Goal: Communication & Community: Connect with others

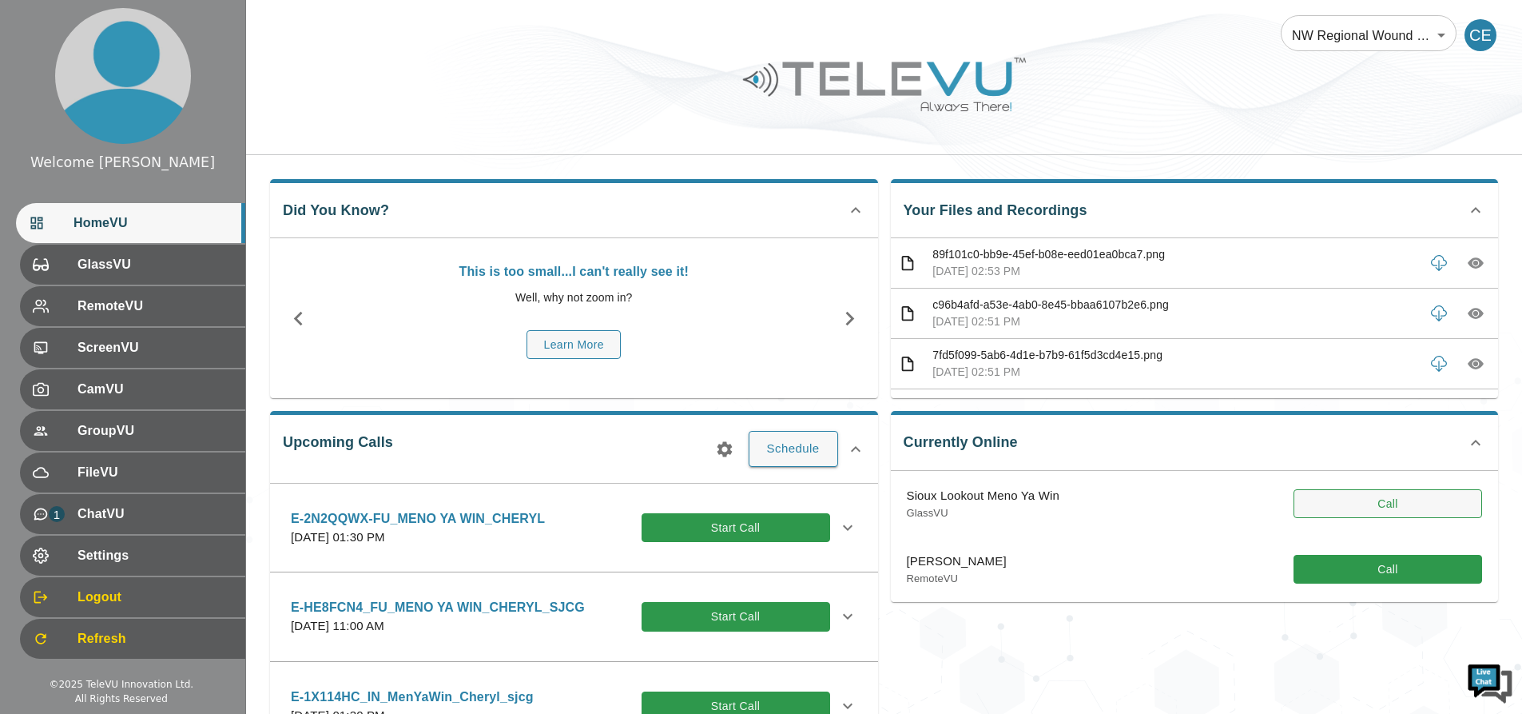
click at [1327, 508] on button "Call" at bounding box center [1388, 504] width 189 height 30
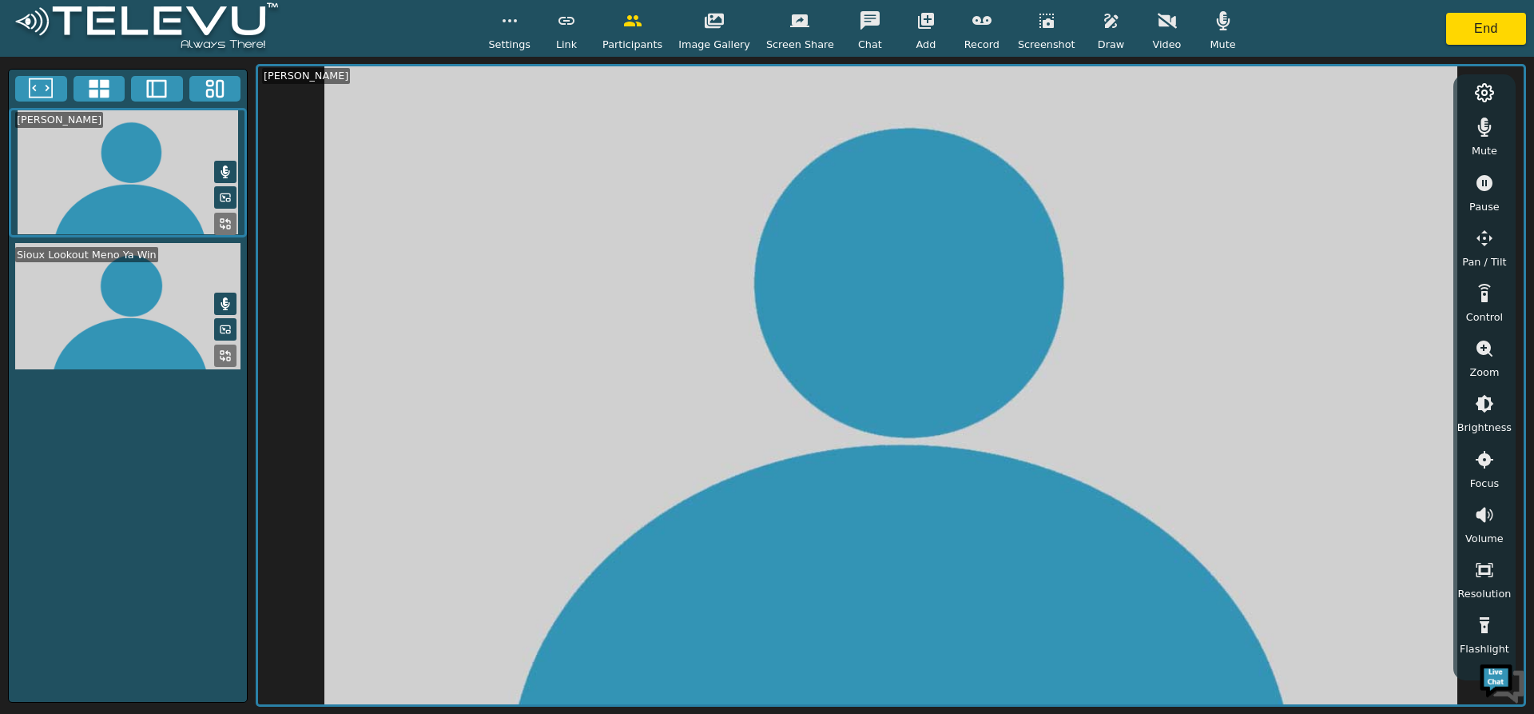
click at [106, 320] on video at bounding box center [128, 306] width 238 height 127
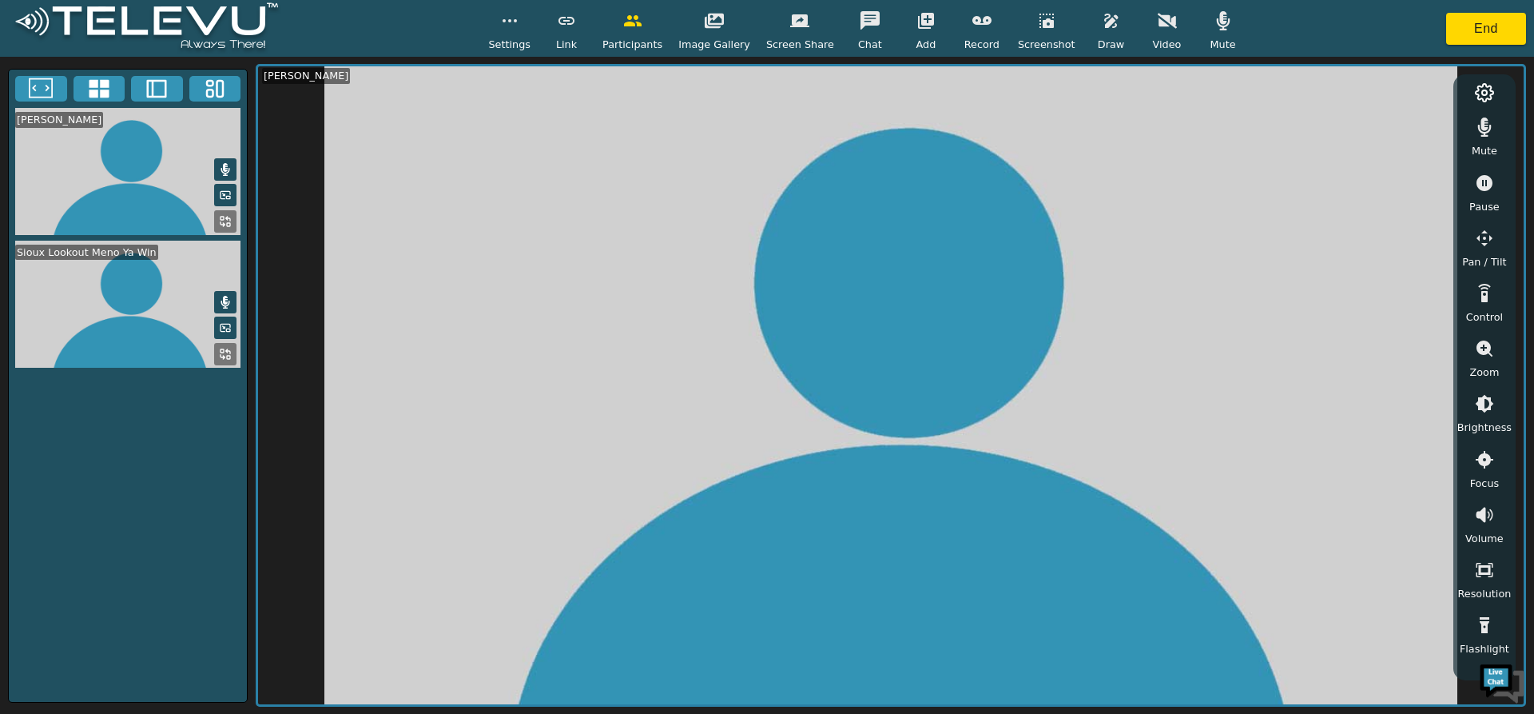
click at [141, 320] on video at bounding box center [128, 304] width 238 height 127
click at [226, 324] on icon at bounding box center [226, 327] width 10 height 7
click at [221, 352] on icon at bounding box center [225, 354] width 13 height 13
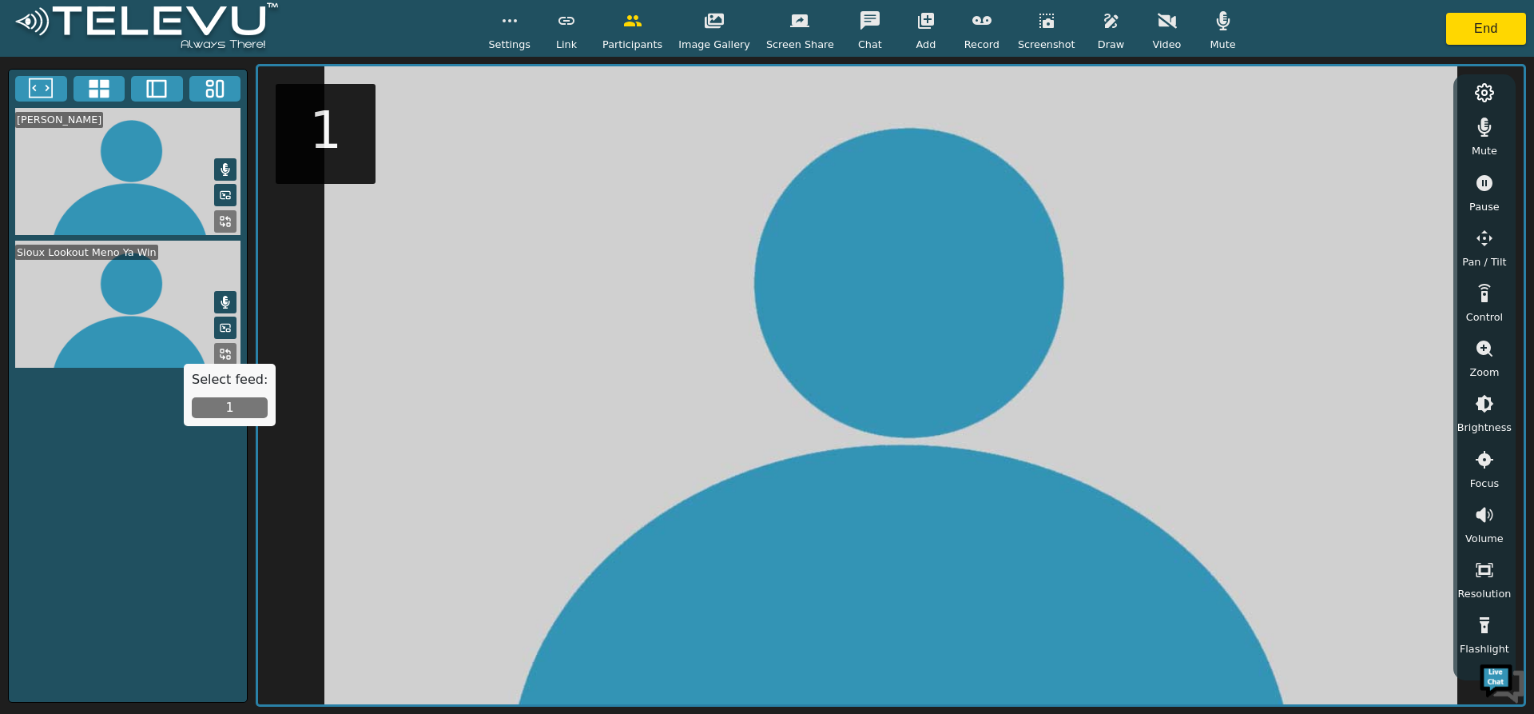
click at [225, 405] on button "1" at bounding box center [230, 407] width 76 height 21
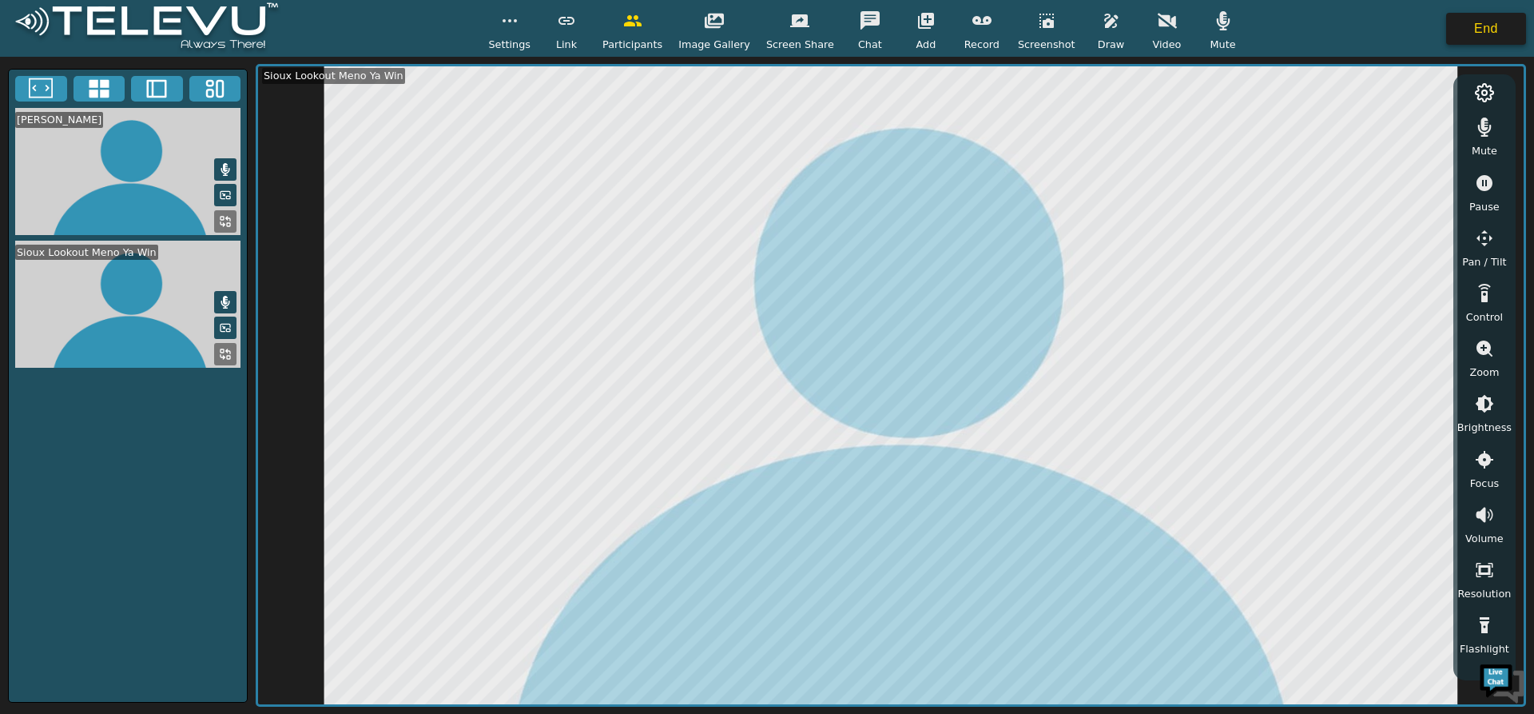
click at [1488, 22] on button "End" at bounding box center [1486, 29] width 80 height 32
